Goal: Task Accomplishment & Management: Manage account settings

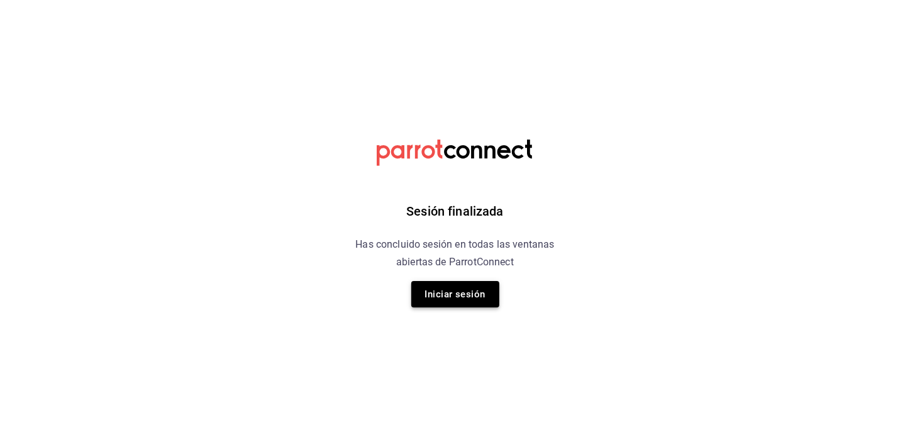
click at [487, 294] on button "Iniciar sesión" at bounding box center [455, 294] width 88 height 26
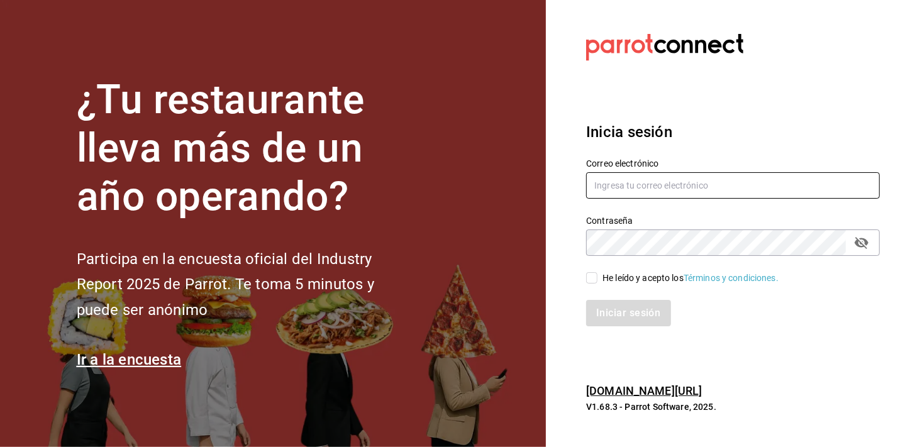
type input "mochomos.mitikah@grupocosteno.com"
click at [591, 282] on input "He leído y acepto los Términos y condiciones." at bounding box center [591, 277] width 11 height 11
checkbox input "true"
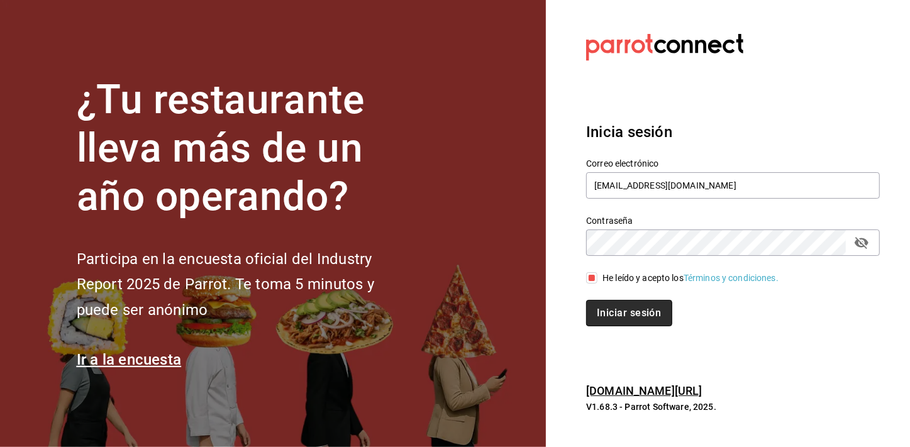
click at [624, 324] on button "Iniciar sesión" at bounding box center [629, 313] width 86 height 26
